Goal: Check status: Check status

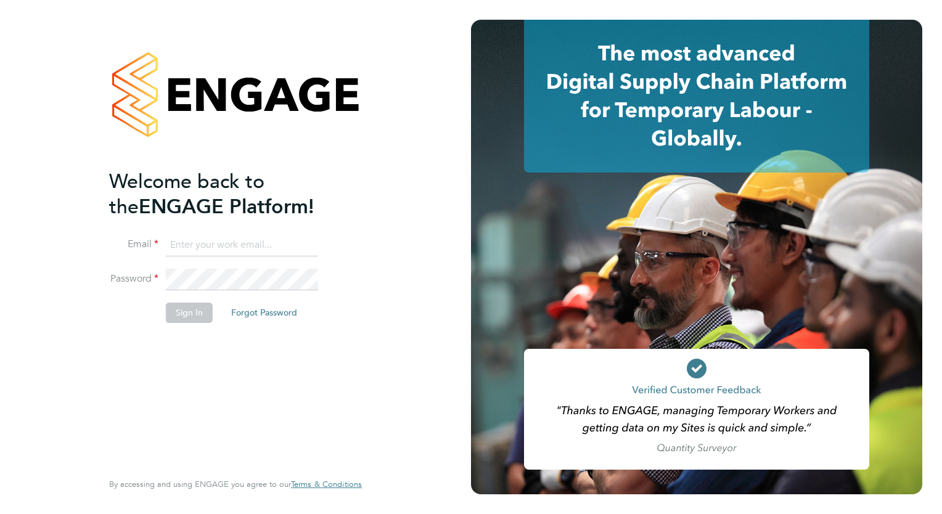
type input "mjones@spheresolutions.co.uk"
click at [197, 310] on button "Sign In" at bounding box center [189, 313] width 47 height 20
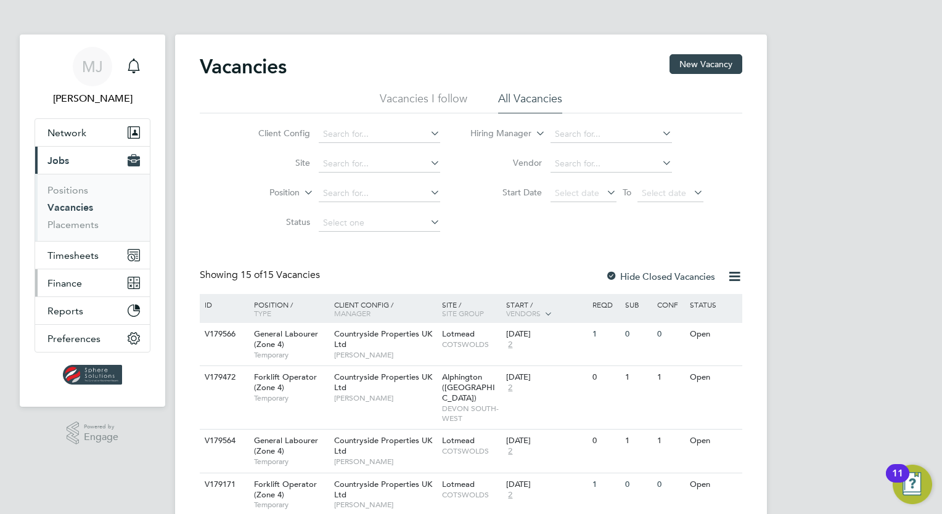
click at [77, 282] on span "Finance" at bounding box center [64, 283] width 35 height 12
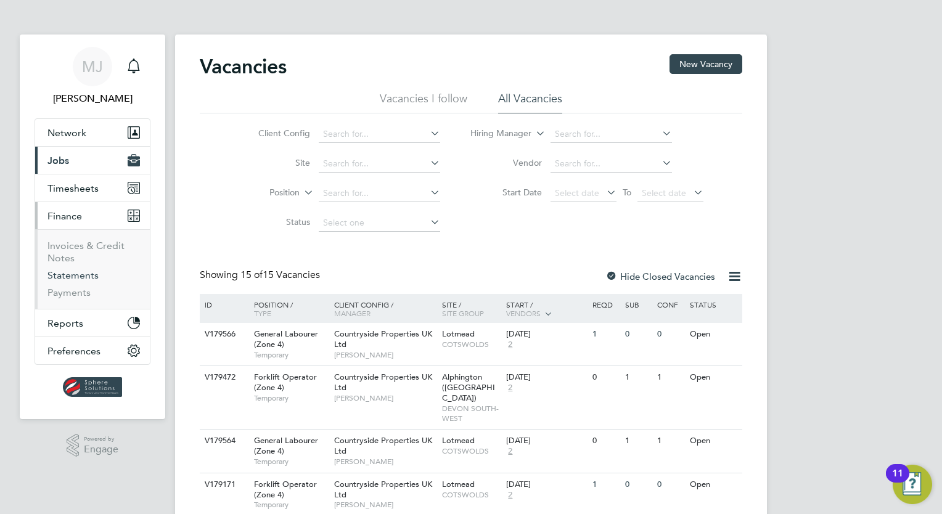
click at [77, 275] on link "Statements" at bounding box center [72, 275] width 51 height 12
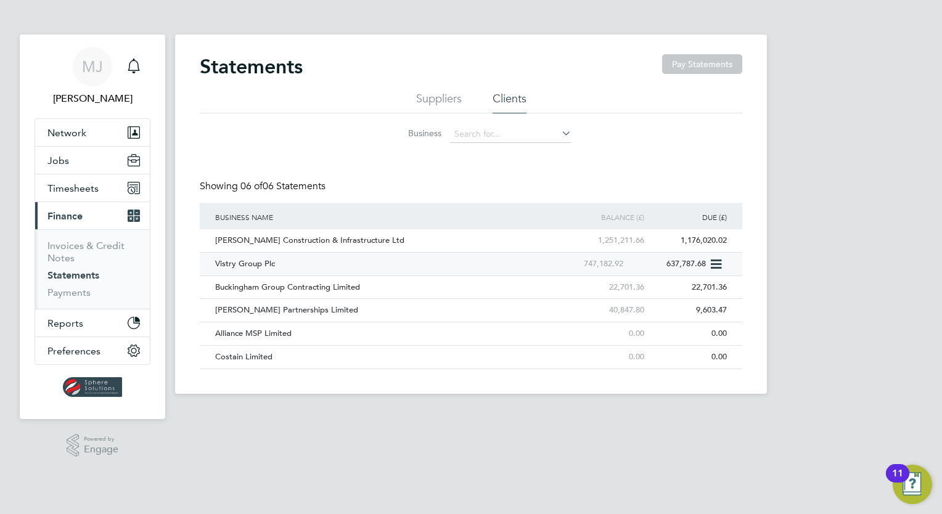
click at [244, 262] on div "Vistry Group Plc" at bounding box center [378, 264] width 332 height 23
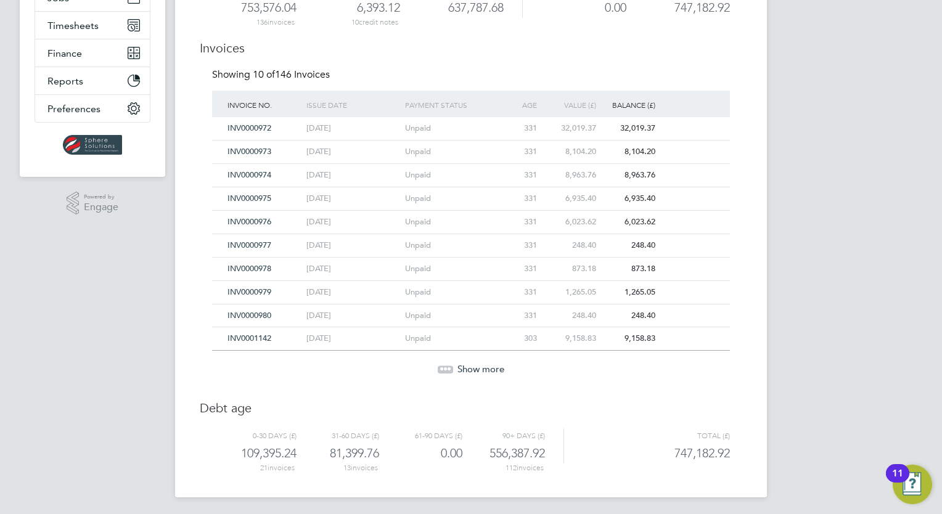
scroll to position [164, 0]
click at [489, 366] on span "Show more" at bounding box center [480, 368] width 47 height 12
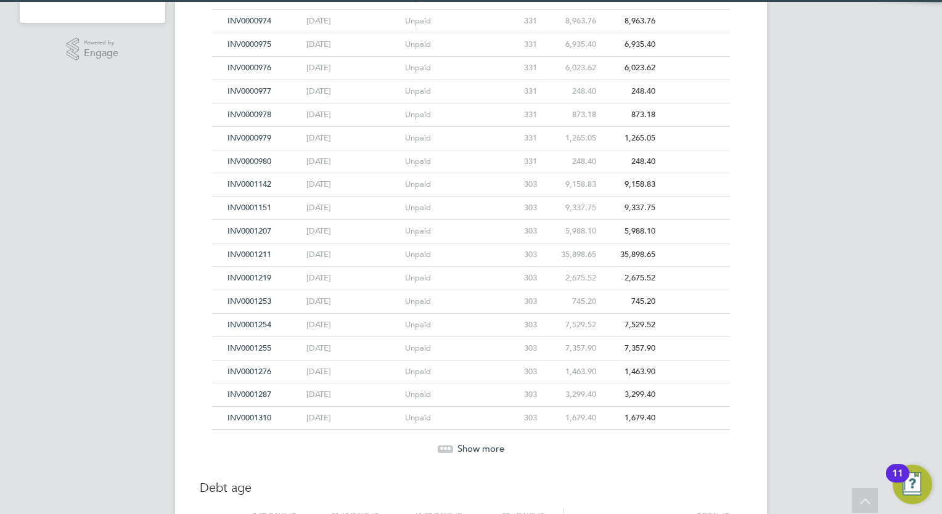
scroll to position [396, 0]
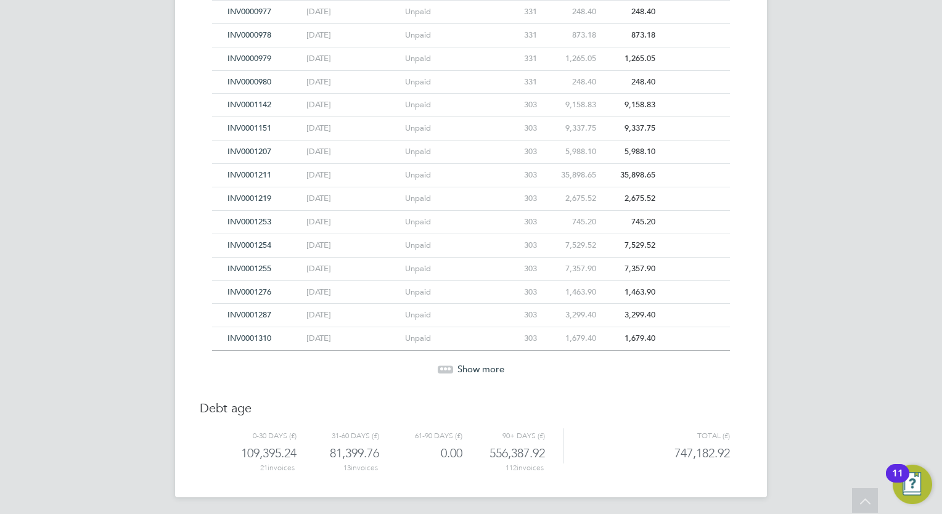
click at [489, 366] on span "Show more" at bounding box center [480, 369] width 47 height 12
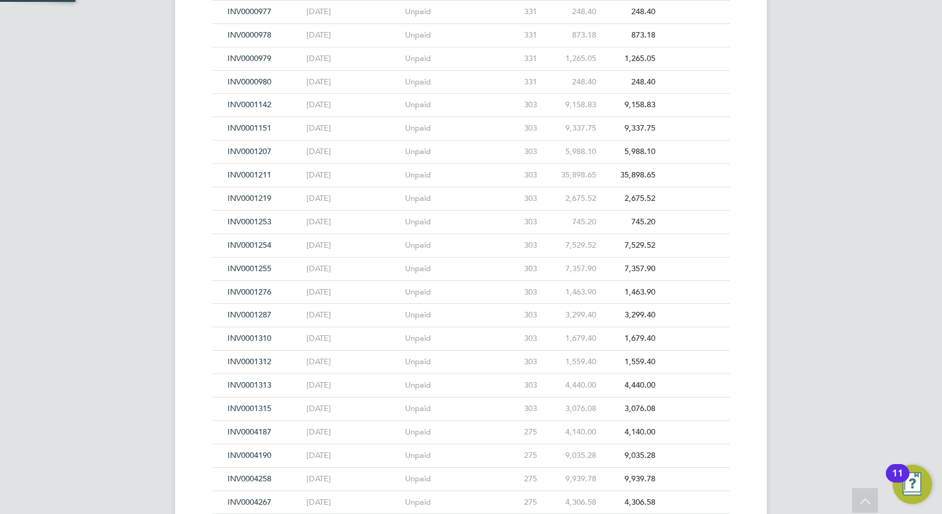
scroll to position [629, 0]
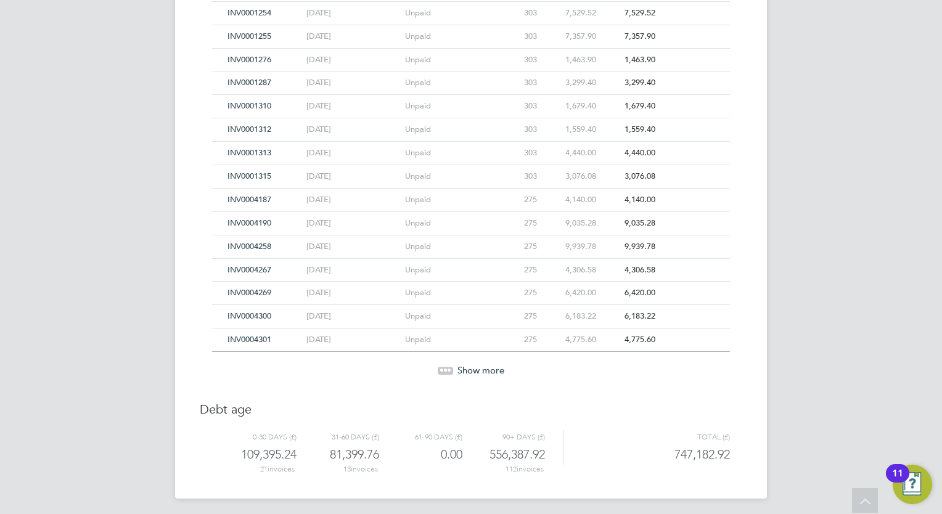
click at [461, 365] on span "Show more" at bounding box center [480, 370] width 47 height 12
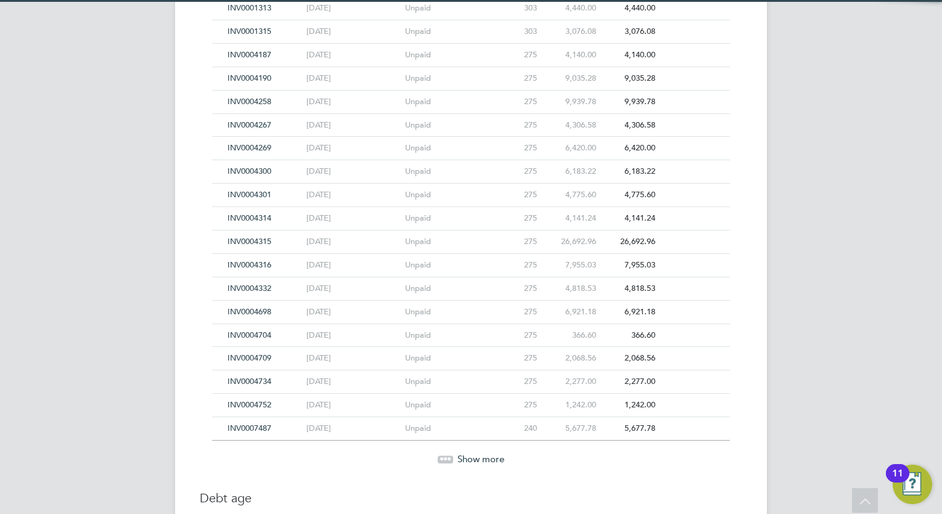
scroll to position [860, 0]
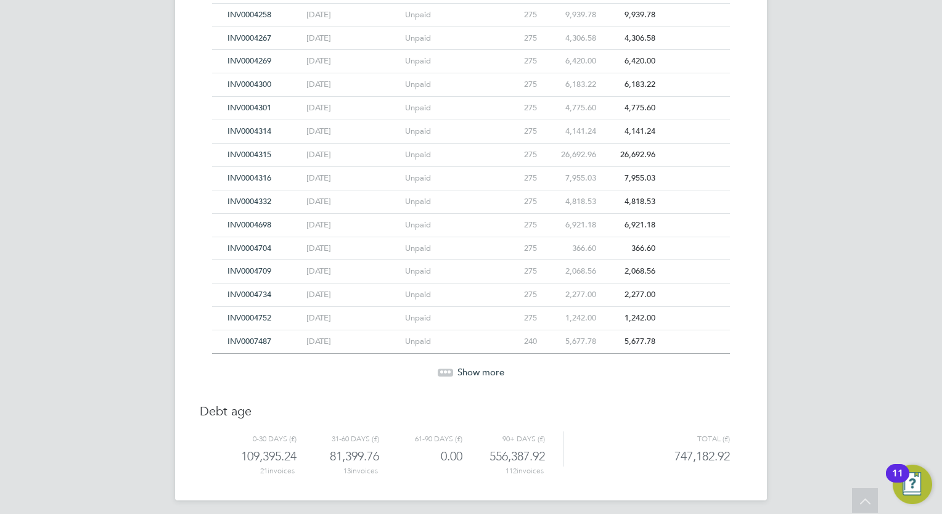
click at [434, 366] on div "Show more" at bounding box center [471, 372] width 530 height 12
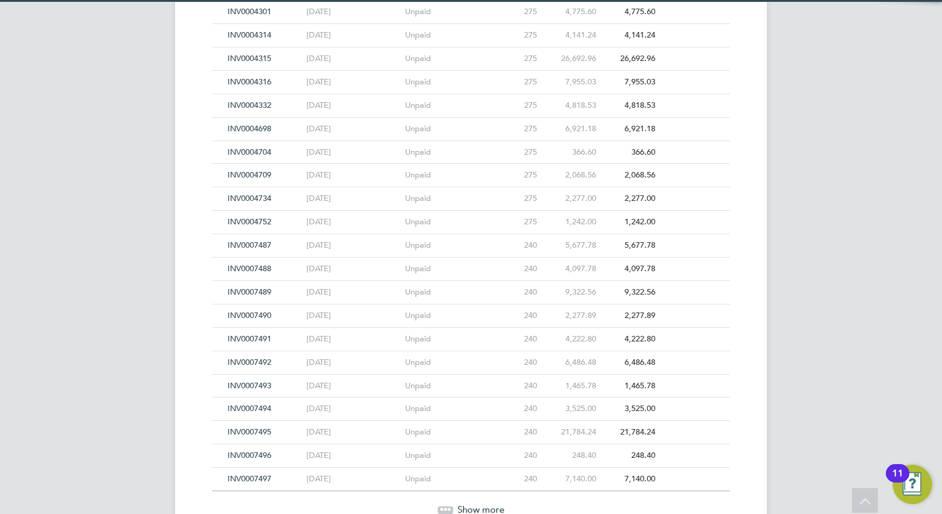
scroll to position [1093, 0]
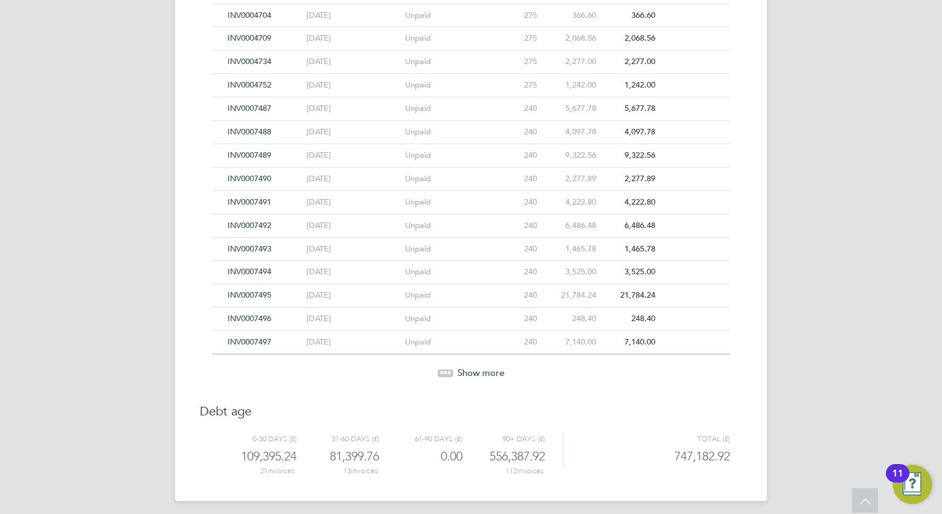
click at [452, 367] on div "Show more" at bounding box center [471, 373] width 530 height 12
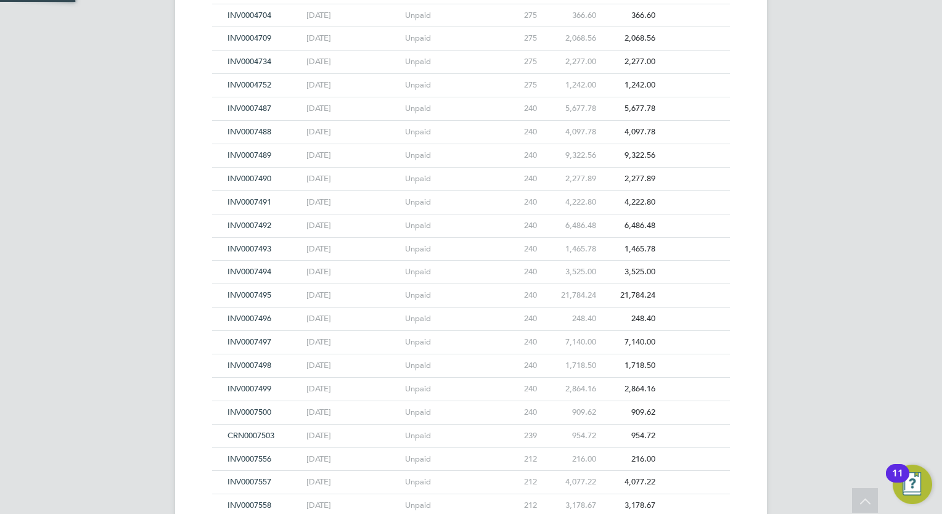
scroll to position [1325, 0]
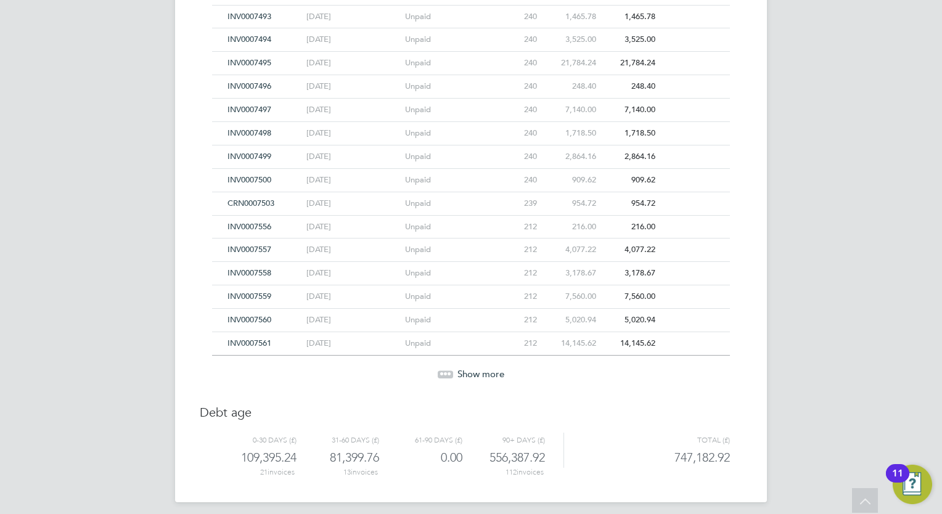
click at [452, 370] on div at bounding box center [444, 373] width 15 height 7
click at [452, 372] on div at bounding box center [444, 375] width 15 height 7
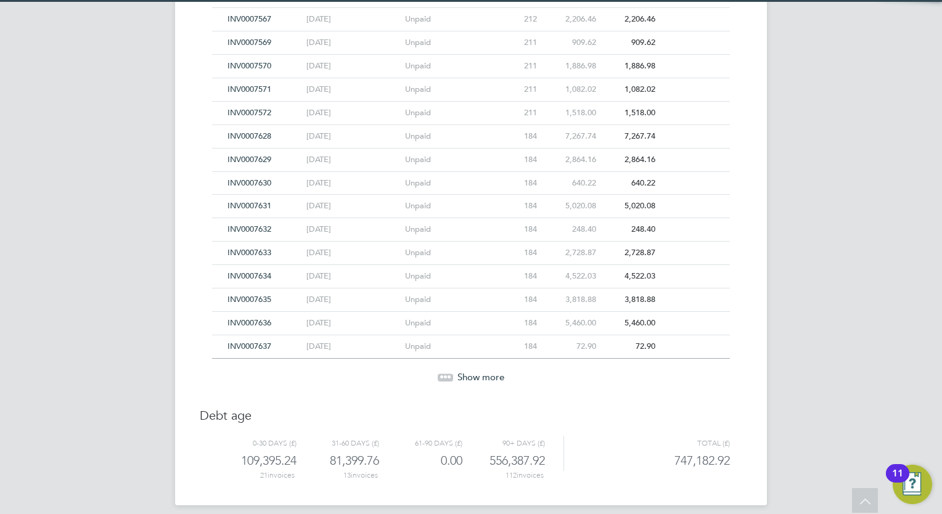
click at [452, 373] on div at bounding box center [444, 376] width 15 height 7
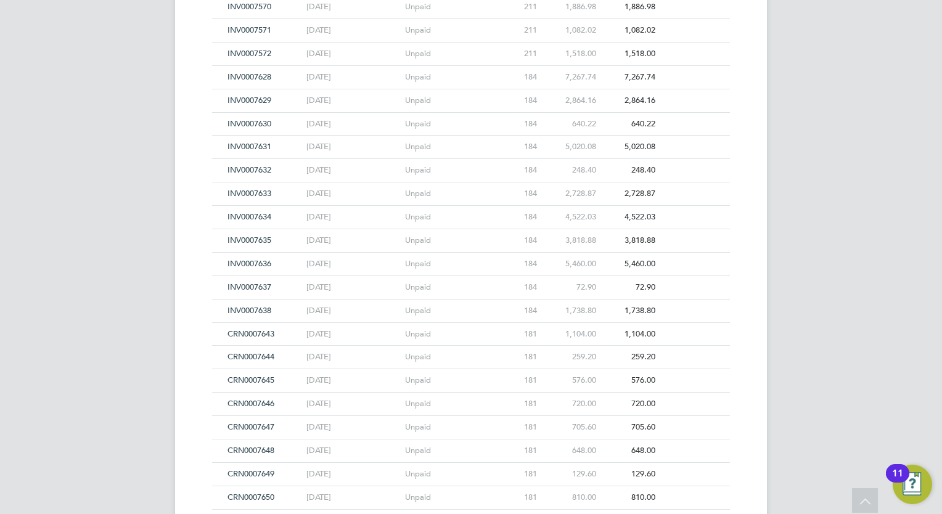
scroll to position [2022, 0]
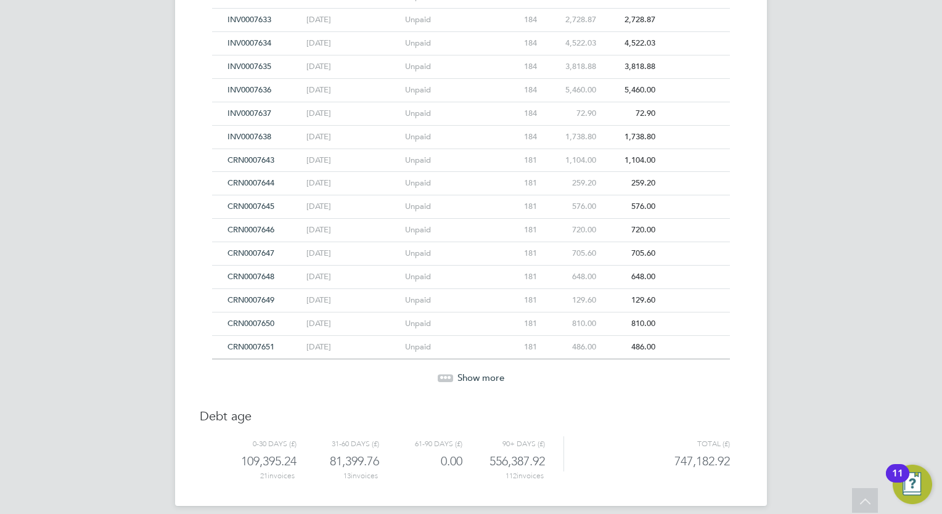
click at [471, 372] on span "Show more" at bounding box center [480, 378] width 47 height 12
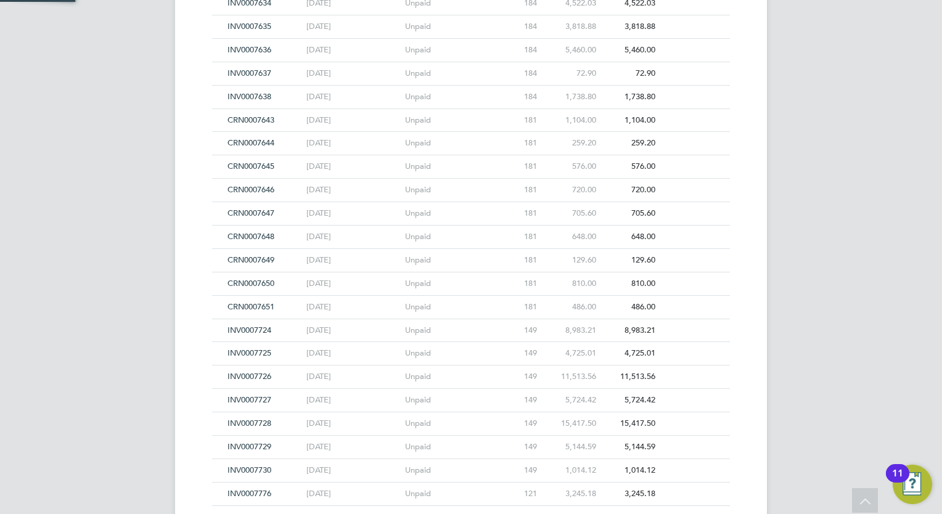
scroll to position [2084, 0]
click at [261, 443] on span "INV0007730" at bounding box center [249, 448] width 44 height 10
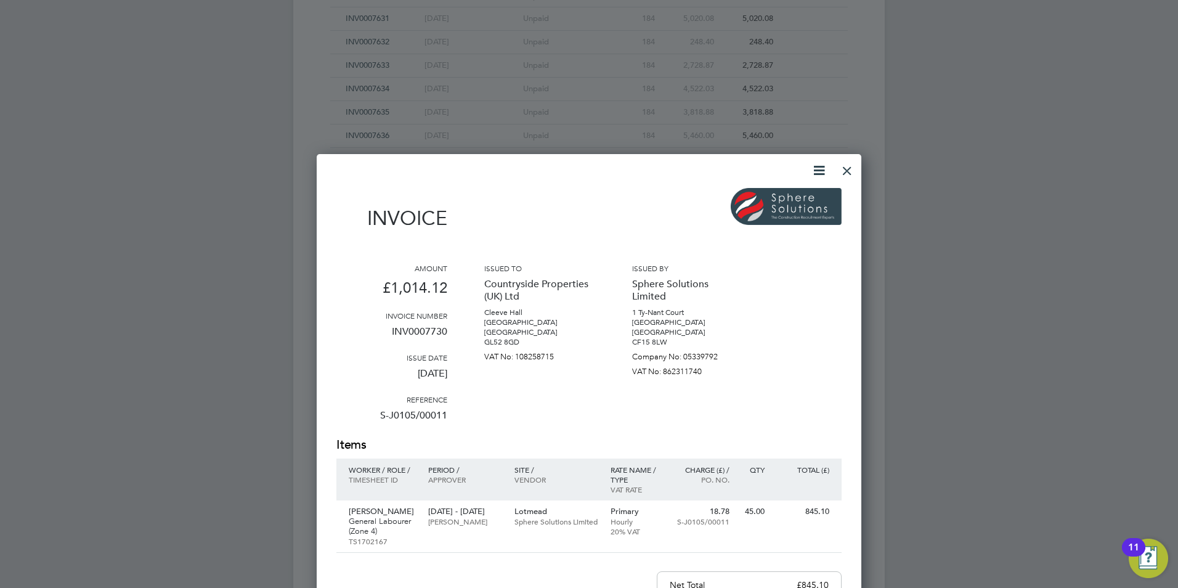
scroll to position [1951, 0]
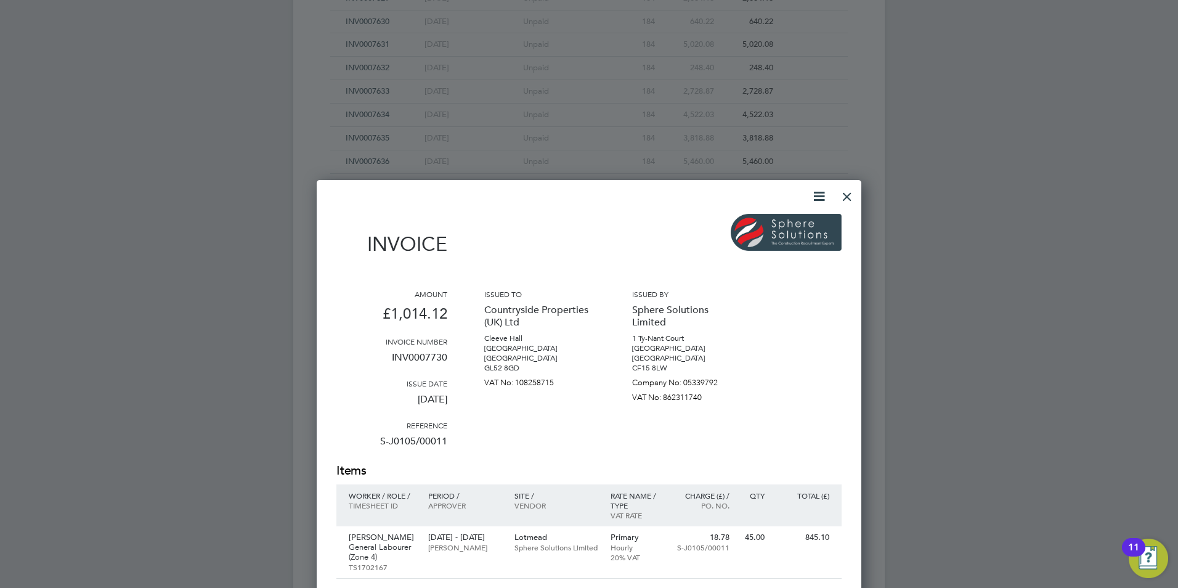
click at [845, 201] on div at bounding box center [847, 193] width 22 height 22
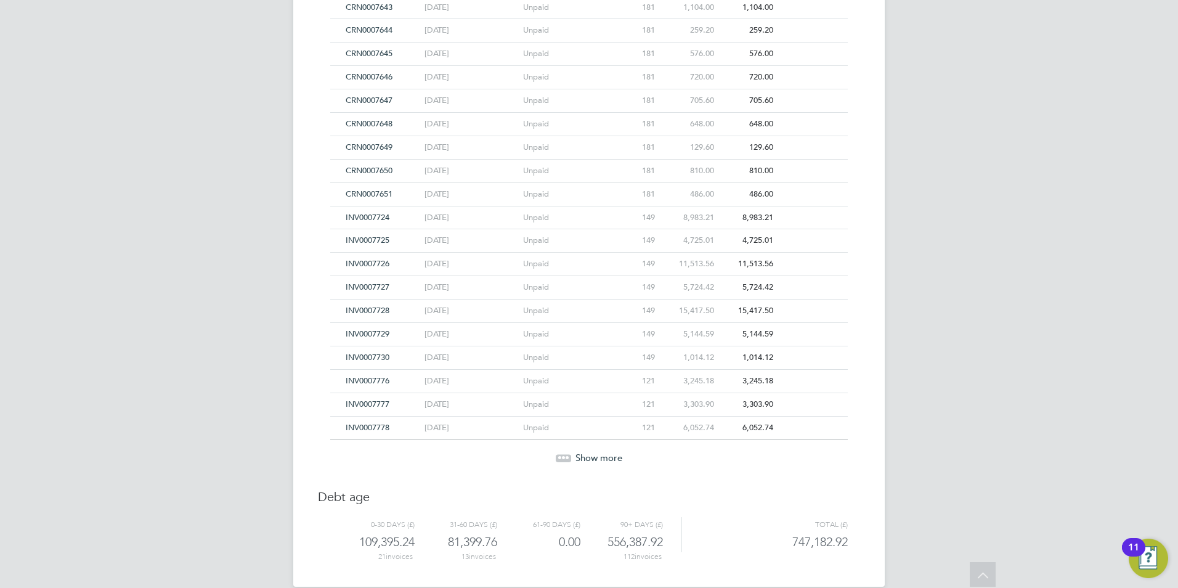
scroll to position [2176, 0]
click at [577, 447] on div "Show more" at bounding box center [589, 448] width 530 height 30
click at [576, 454] on span "Show more" at bounding box center [599, 456] width 47 height 12
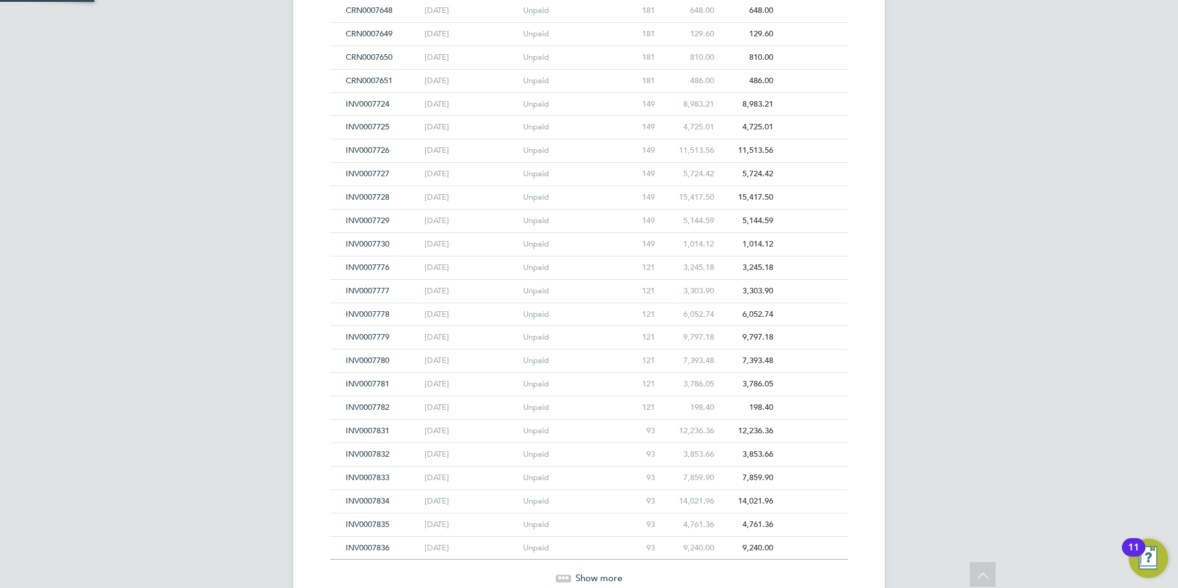
scroll to position [2423, 0]
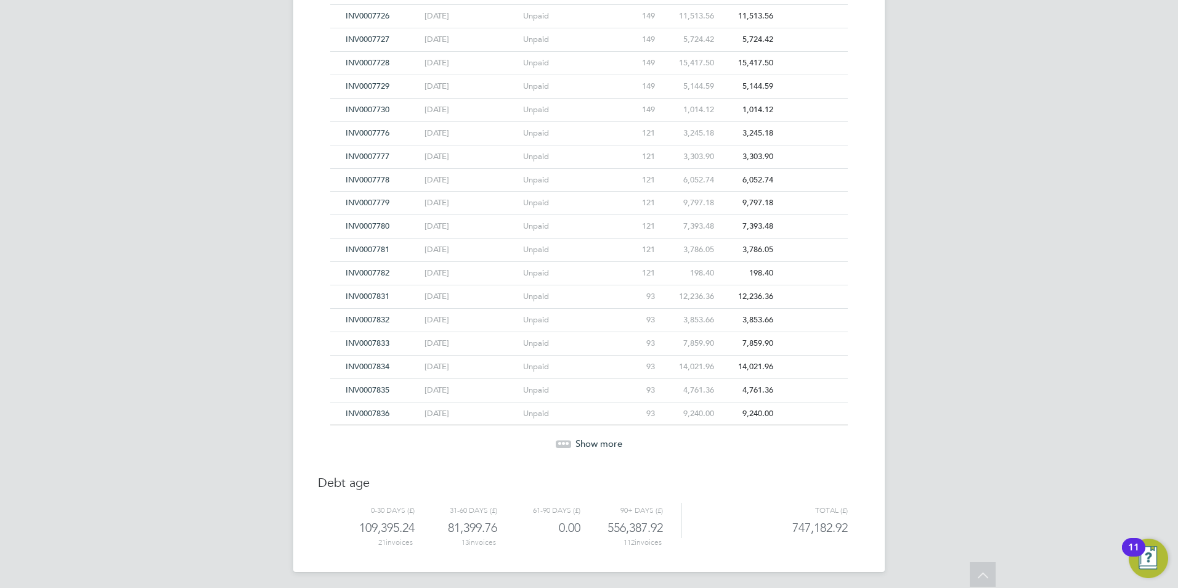
click at [584, 444] on span "Show more" at bounding box center [599, 443] width 47 height 12
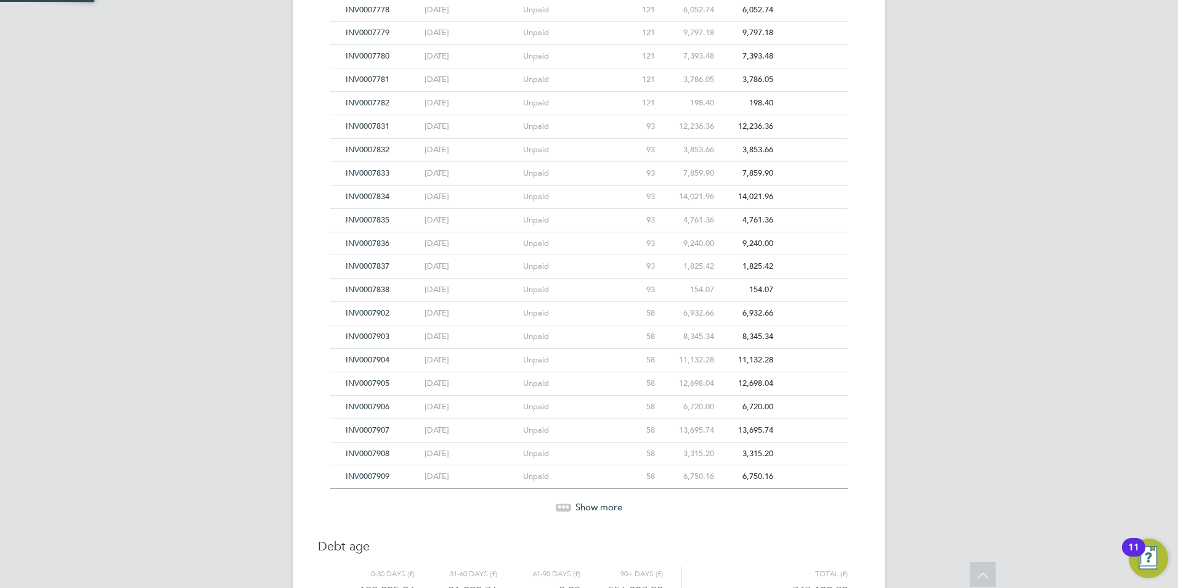
scroll to position [2659, 0]
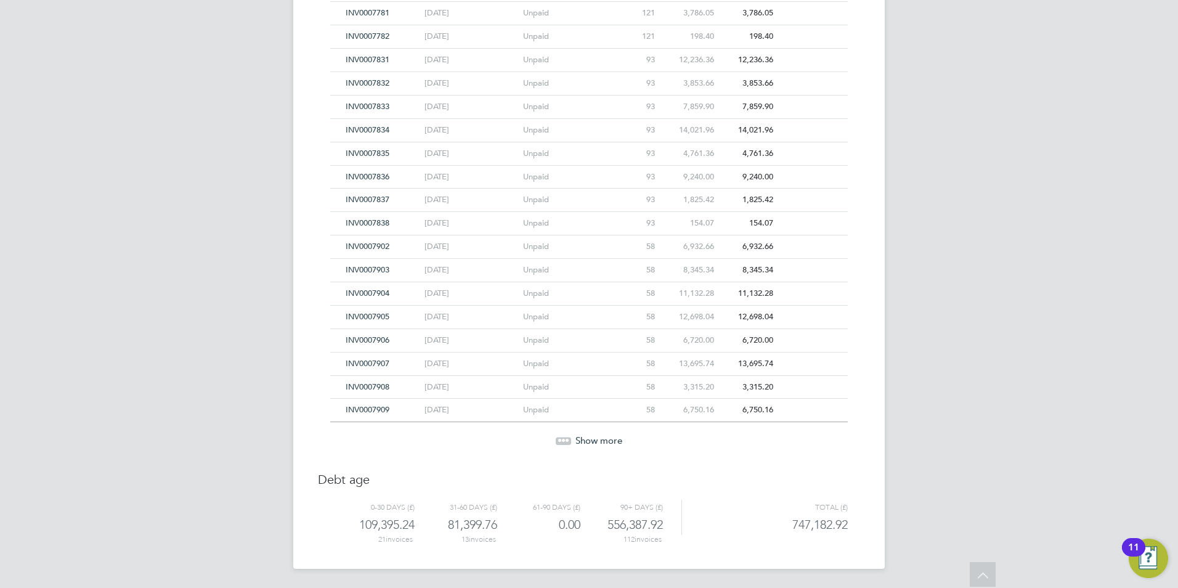
click at [582, 434] on span "Show more" at bounding box center [599, 440] width 47 height 12
click at [563, 434] on icon at bounding box center [563, 440] width 15 height 15
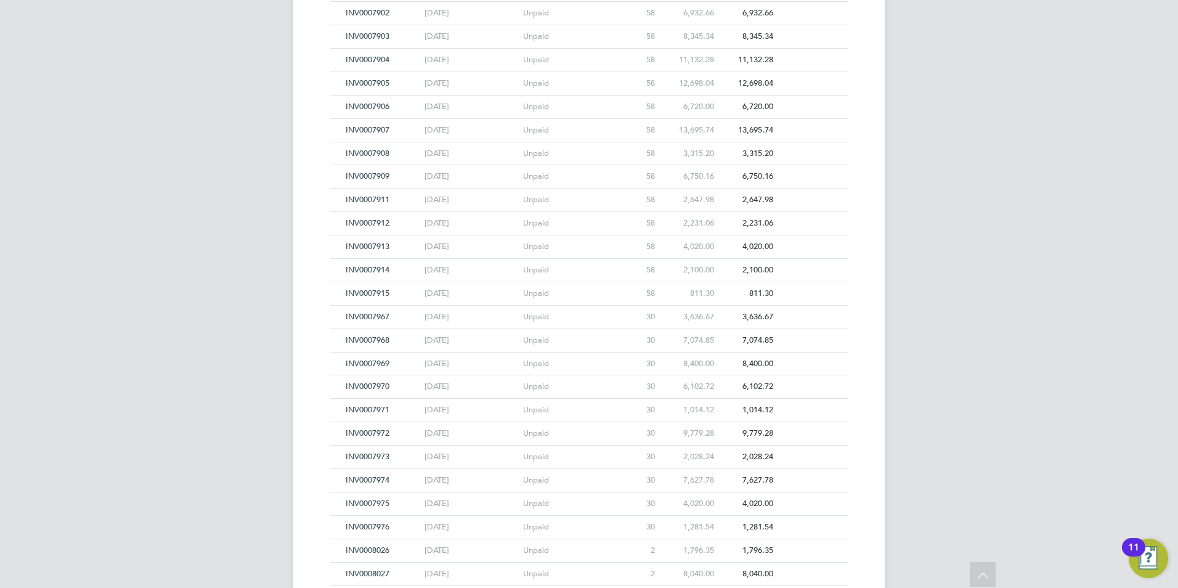
click at [369, 478] on span "INV0007974" at bounding box center [368, 479] width 44 height 10
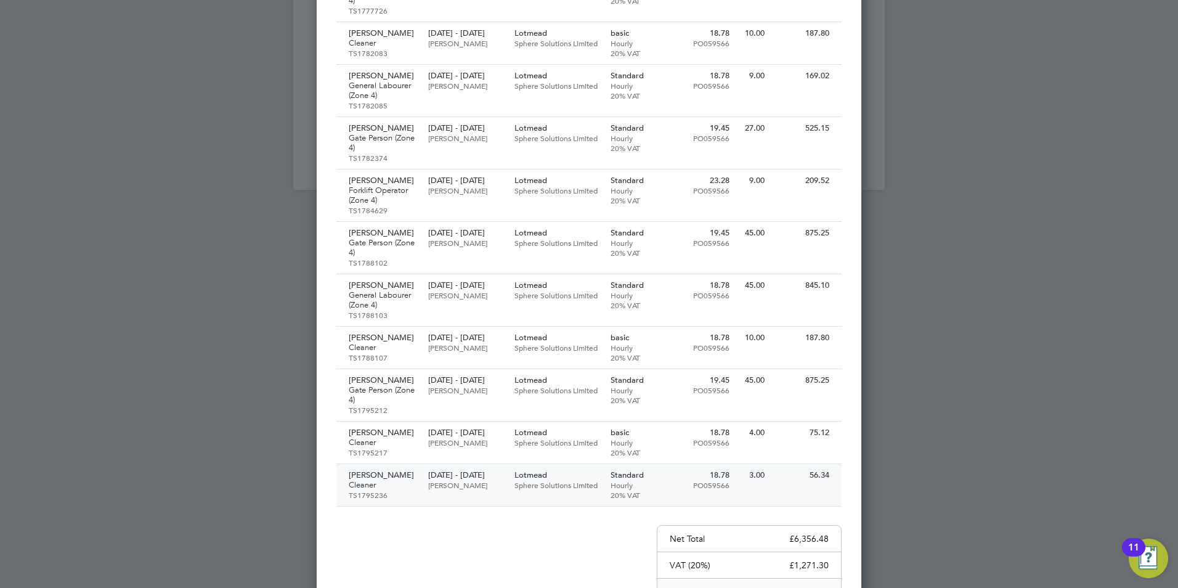
scroll to position [3567, 0]
